Goal: Navigation & Orientation: Find specific page/section

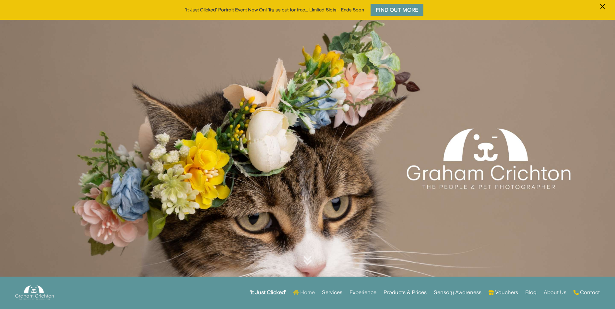
click at [307, 291] on link "Home" at bounding box center [304, 292] width 22 height 25
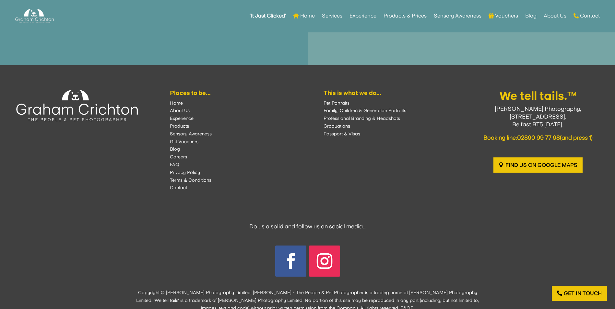
scroll to position [1081, 0]
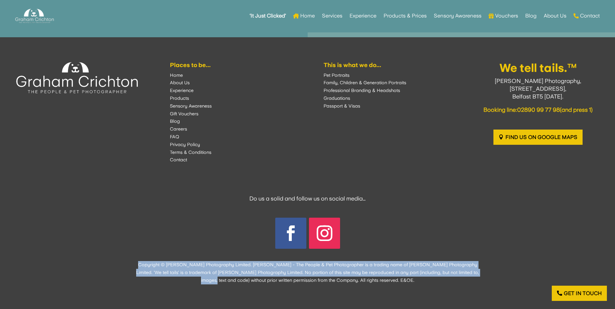
drag, startPoint x: 141, startPoint y: 265, endPoint x: 517, endPoint y: 271, distance: 375.5
click at [517, 271] on div "Places to be... Home About Us Experience Products Sensory Awareness Gift Vouche…" at bounding box center [307, 173] width 615 height 272
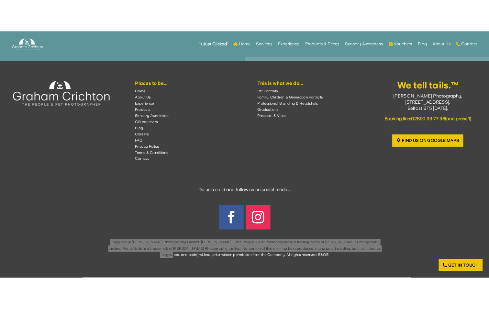
scroll to position [1129, 0]
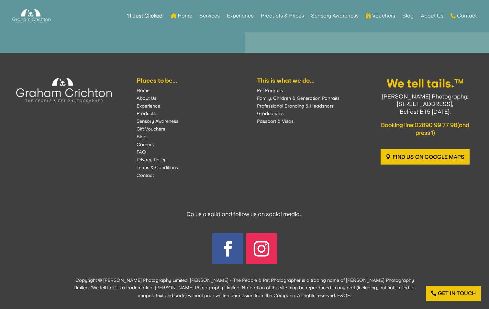
click at [437, 190] on div "Places to be... Home About Us Experience Products Sensory Awareness Gift Vouche…" at bounding box center [244, 189] width 489 height 272
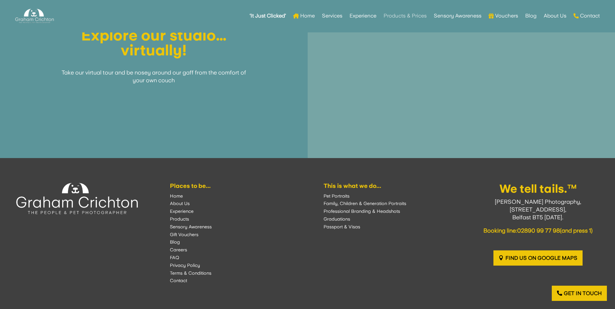
scroll to position [952, 0]
click at [461, 14] on link "Sensory Awareness" at bounding box center [457, 15] width 48 height 25
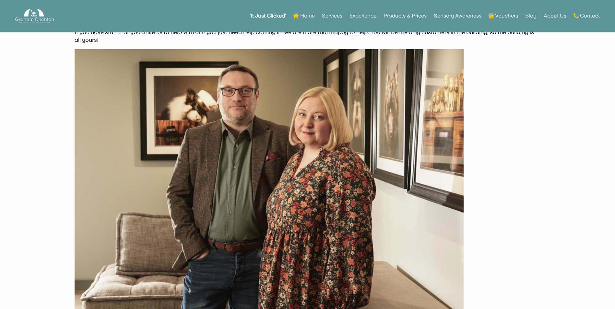
scroll to position [1335, 0]
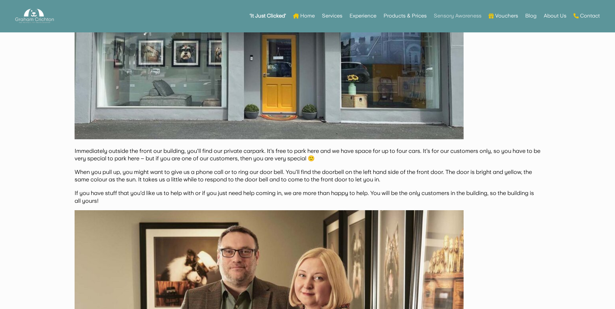
scroll to position [1173, 0]
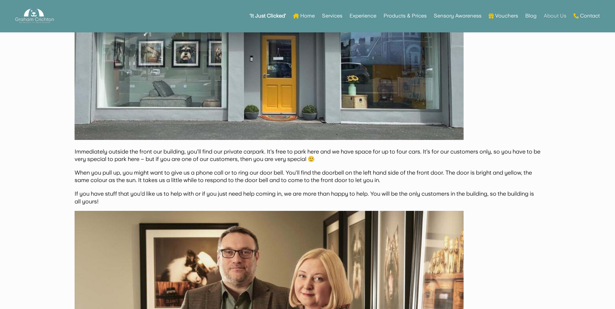
click at [552, 12] on link "About Us" at bounding box center [554, 15] width 23 height 25
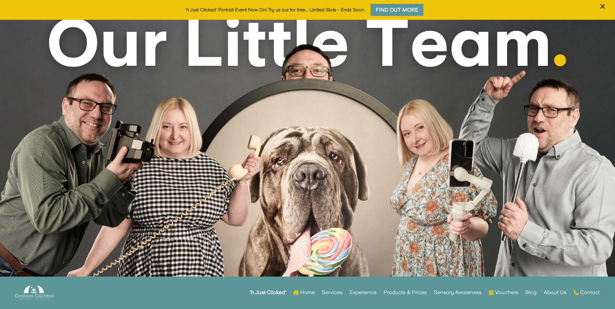
click at [423, 79] on div at bounding box center [307, 159] width 615 height 278
